Goal: Task Accomplishment & Management: Use online tool/utility

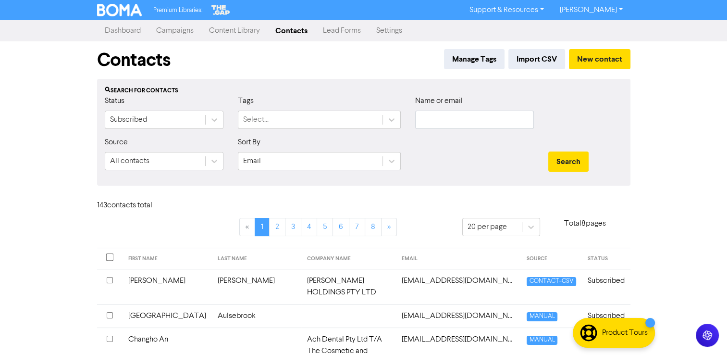
click at [166, 29] on link "Campaigns" at bounding box center [175, 30] width 53 height 19
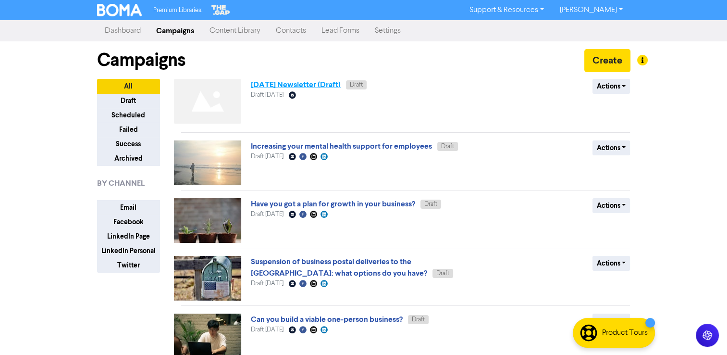
click at [302, 86] on link "[DATE] Newsletter (Draft)" at bounding box center [296, 85] width 90 height 10
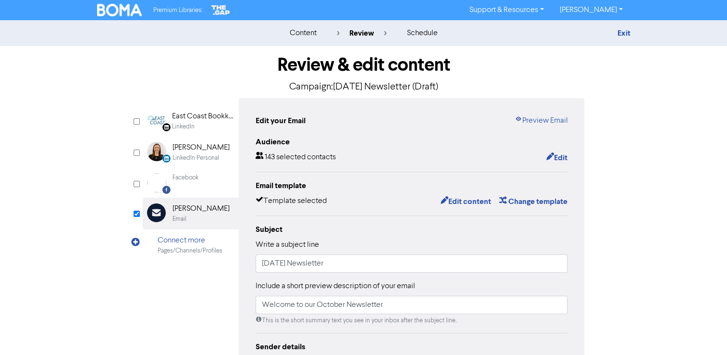
click at [538, 129] on div "Edit your Email Preview Email Audience 143 selected contacts Edit Email templat…" at bounding box center [412, 302] width 346 height 409
click at [542, 124] on link "Preview Email" at bounding box center [540, 121] width 53 height 12
click at [466, 201] on button "Edit content" at bounding box center [465, 201] width 51 height 12
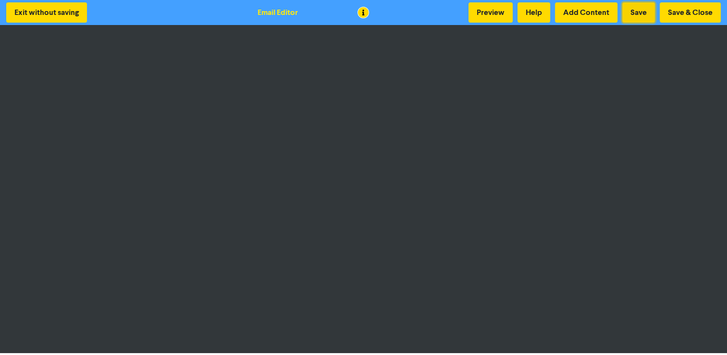
click at [635, 9] on button "Save" at bounding box center [639, 12] width 33 height 20
click at [647, 16] on button "Save" at bounding box center [639, 12] width 33 height 20
click at [492, 9] on button "Preview" at bounding box center [491, 12] width 44 height 20
click at [642, 13] on button "Save" at bounding box center [639, 12] width 33 height 20
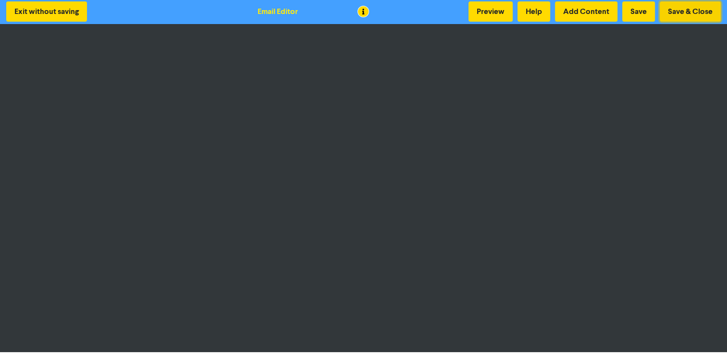
click at [677, 12] on button "Save & Close" at bounding box center [690, 11] width 61 height 20
